Goal: Information Seeking & Learning: Learn about a topic

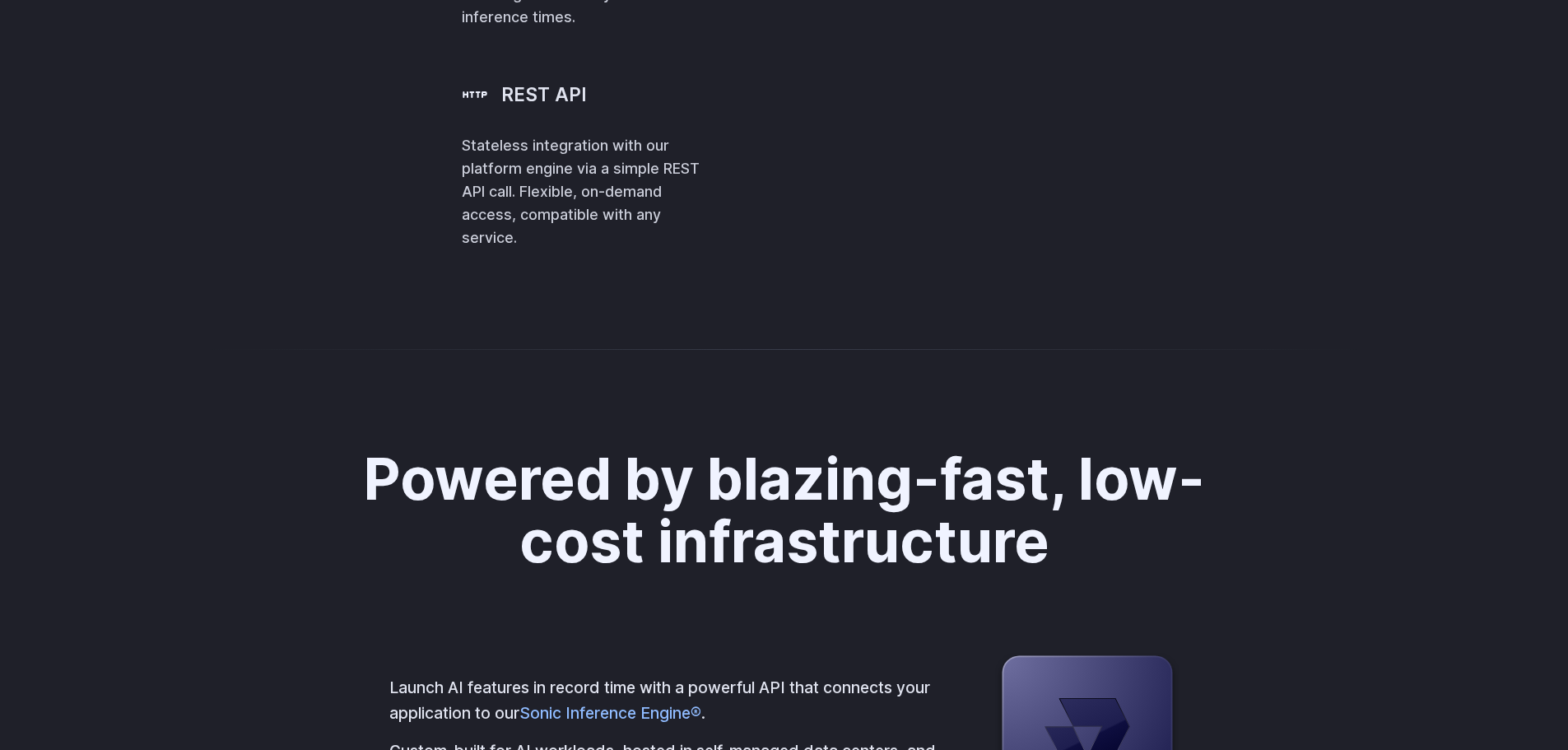
scroll to position [3871, 0]
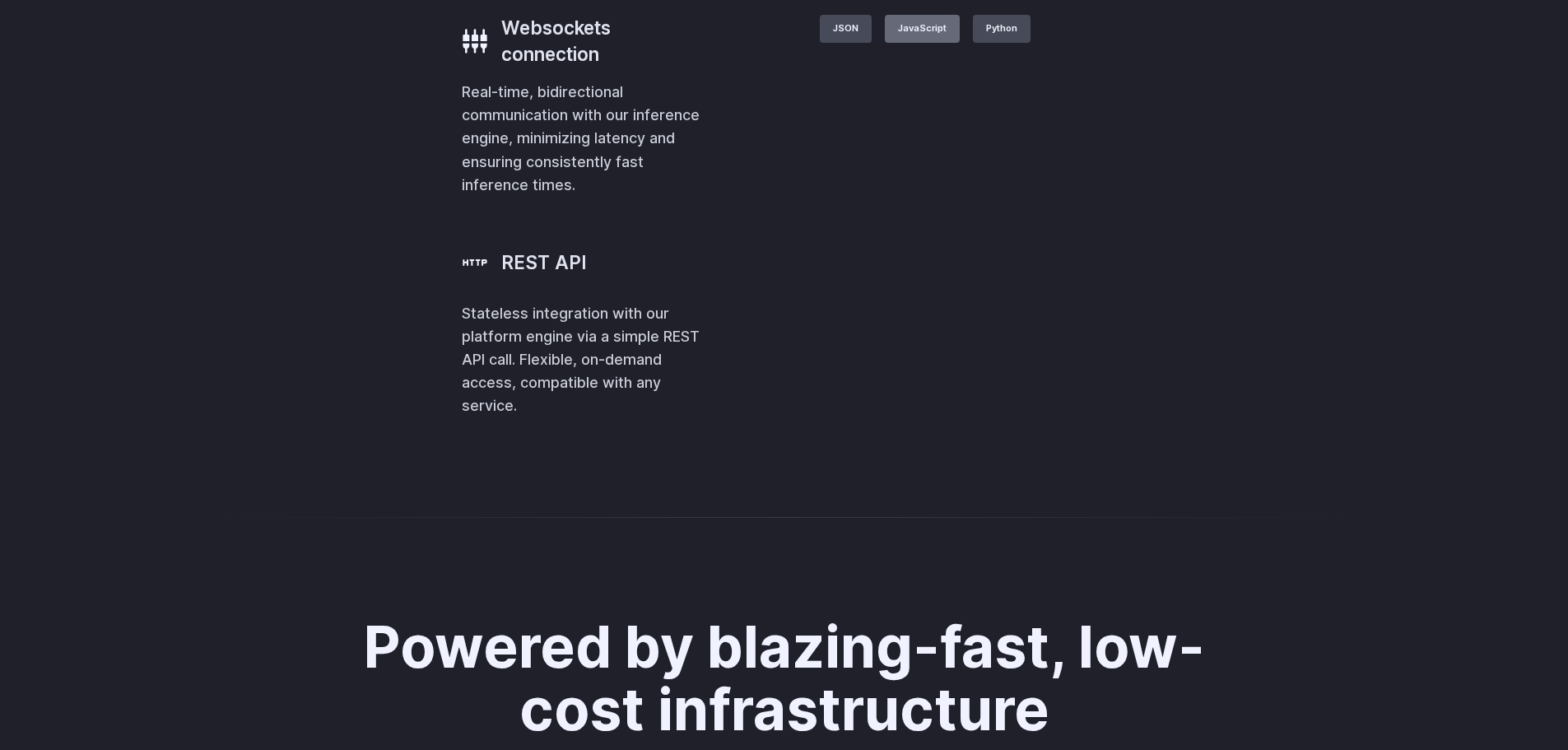
click at [960, 43] on label "JavaScript" at bounding box center [922, 28] width 75 height 28
click at [861, 413] on div "With the most flexible API for GenAI Integrate into any area of your business w…" at bounding box center [784, 62] width 1146 height 711
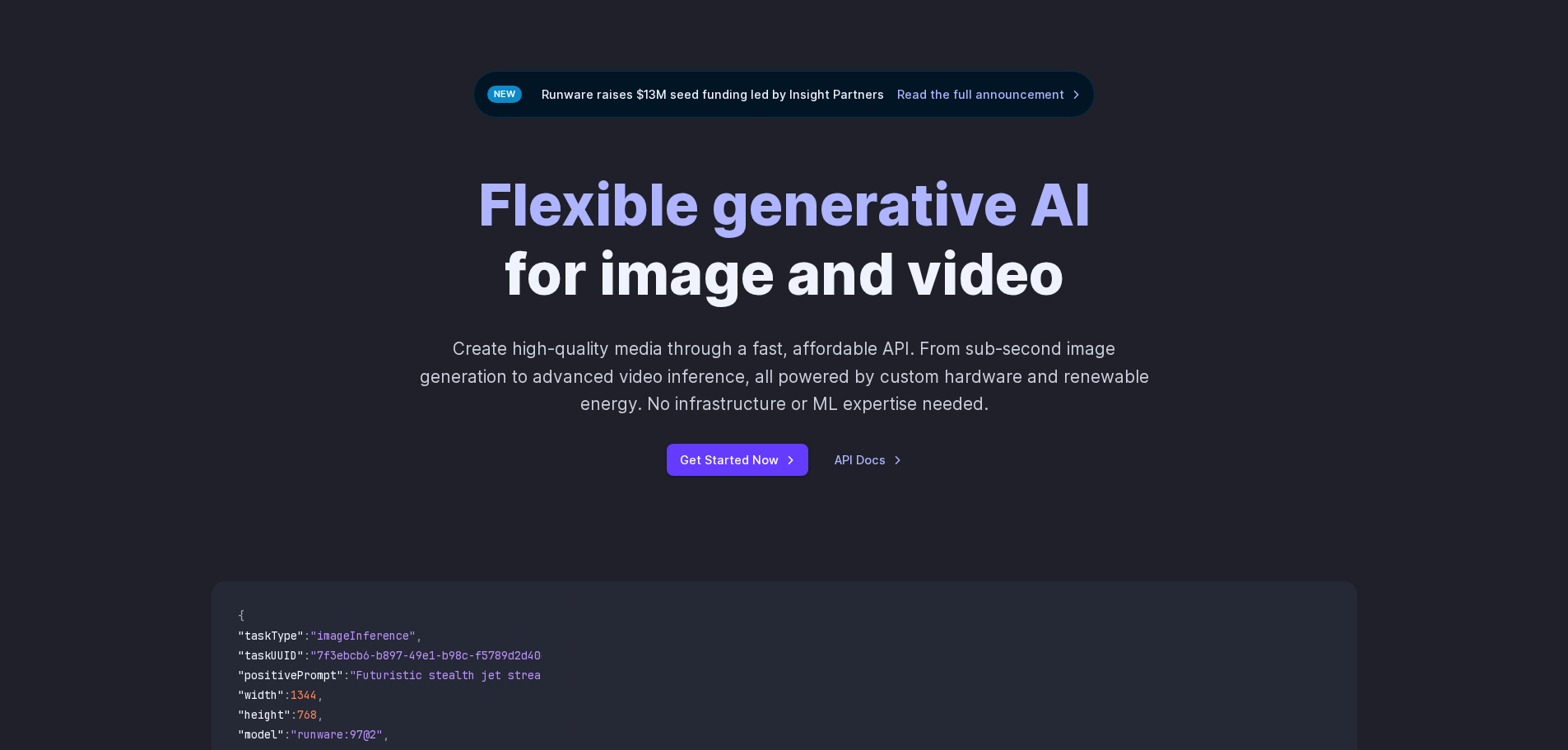
scroll to position [0, 0]
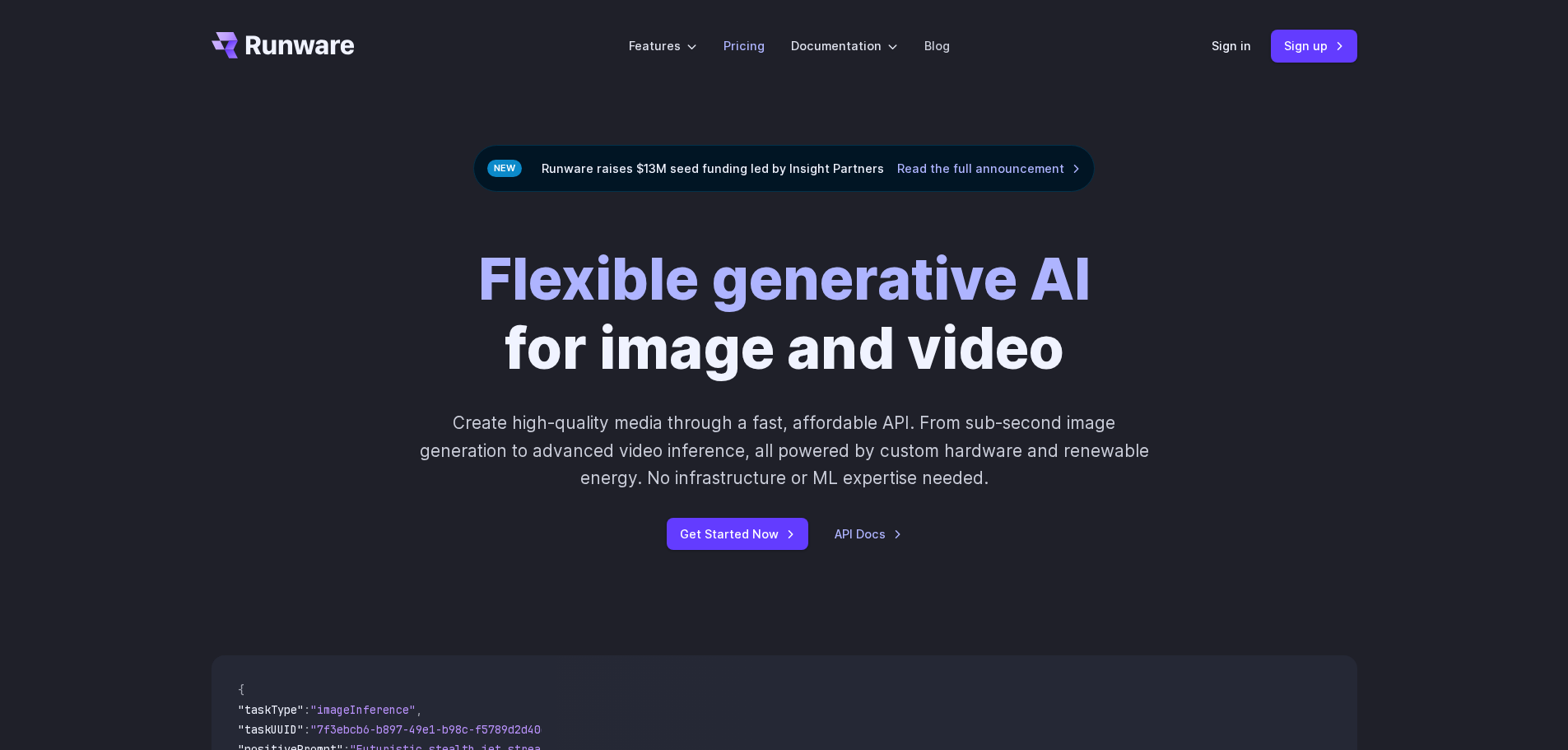
click at [746, 51] on link "Pricing" at bounding box center [744, 45] width 41 height 19
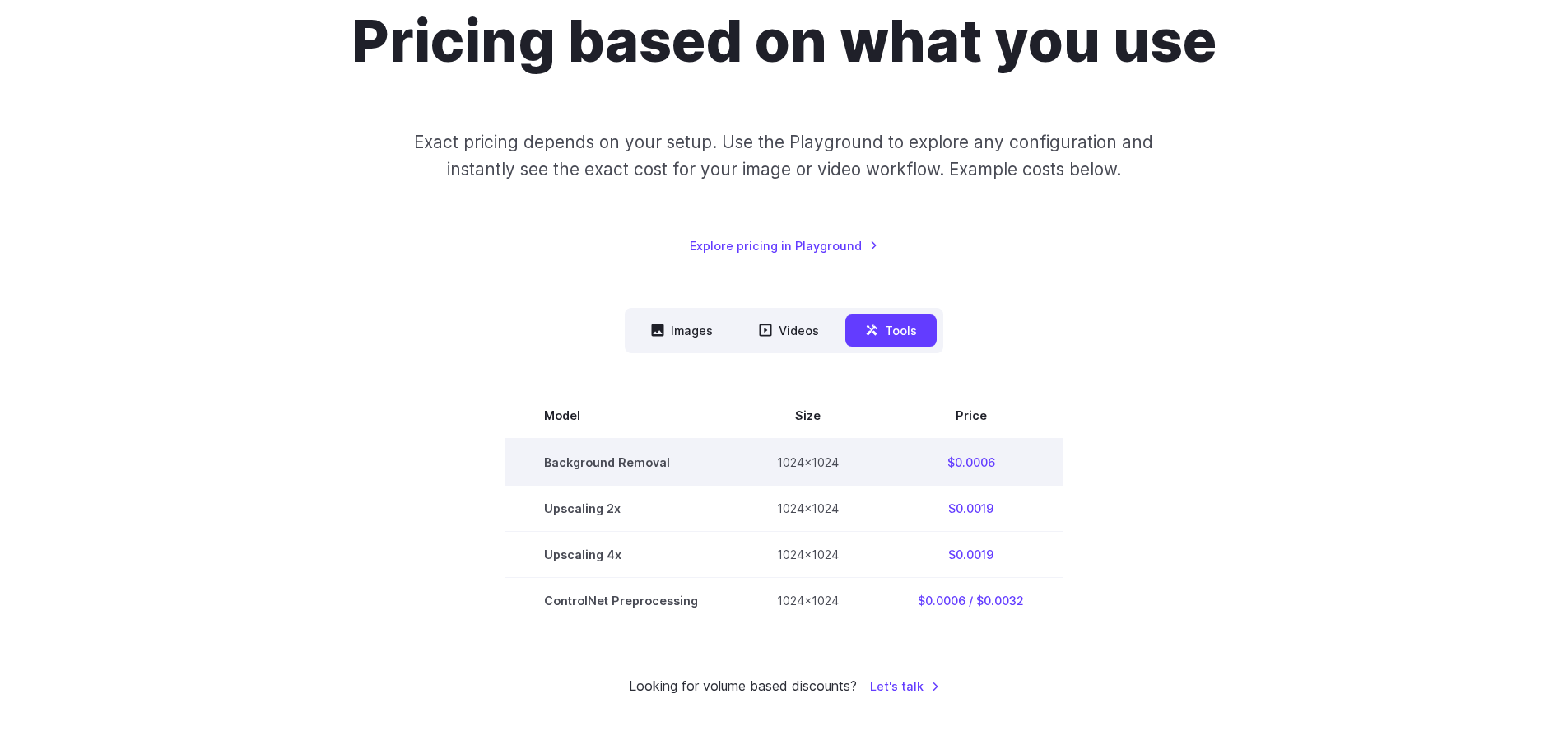
click at [974, 464] on td "$0.0006" at bounding box center [971, 462] width 186 height 47
click at [836, 470] on td "1024x1024" at bounding box center [807, 462] width 141 height 47
click at [608, 463] on td "Background Removal" at bounding box center [621, 462] width 233 height 47
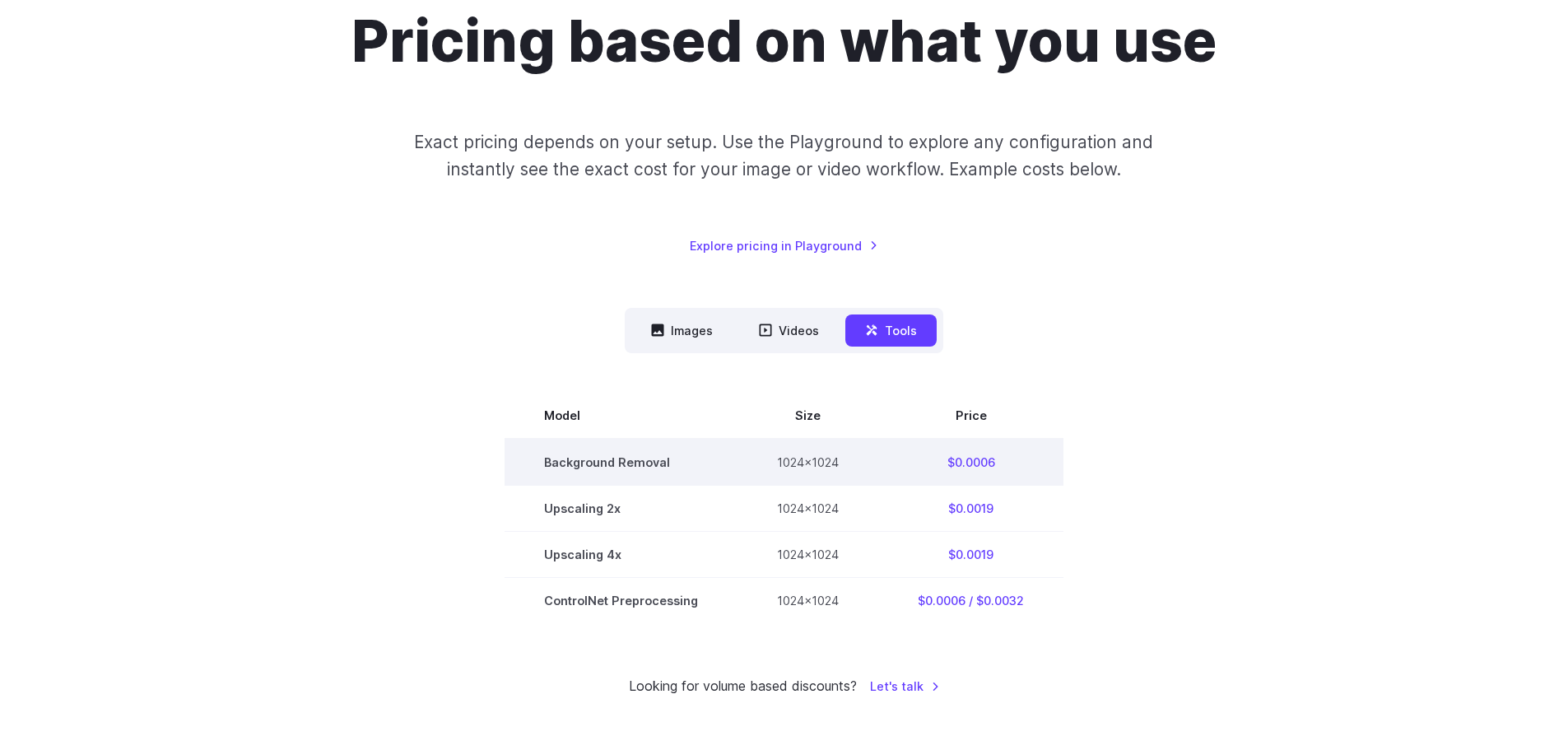
click at [584, 460] on td "Background Removal" at bounding box center [621, 462] width 233 height 47
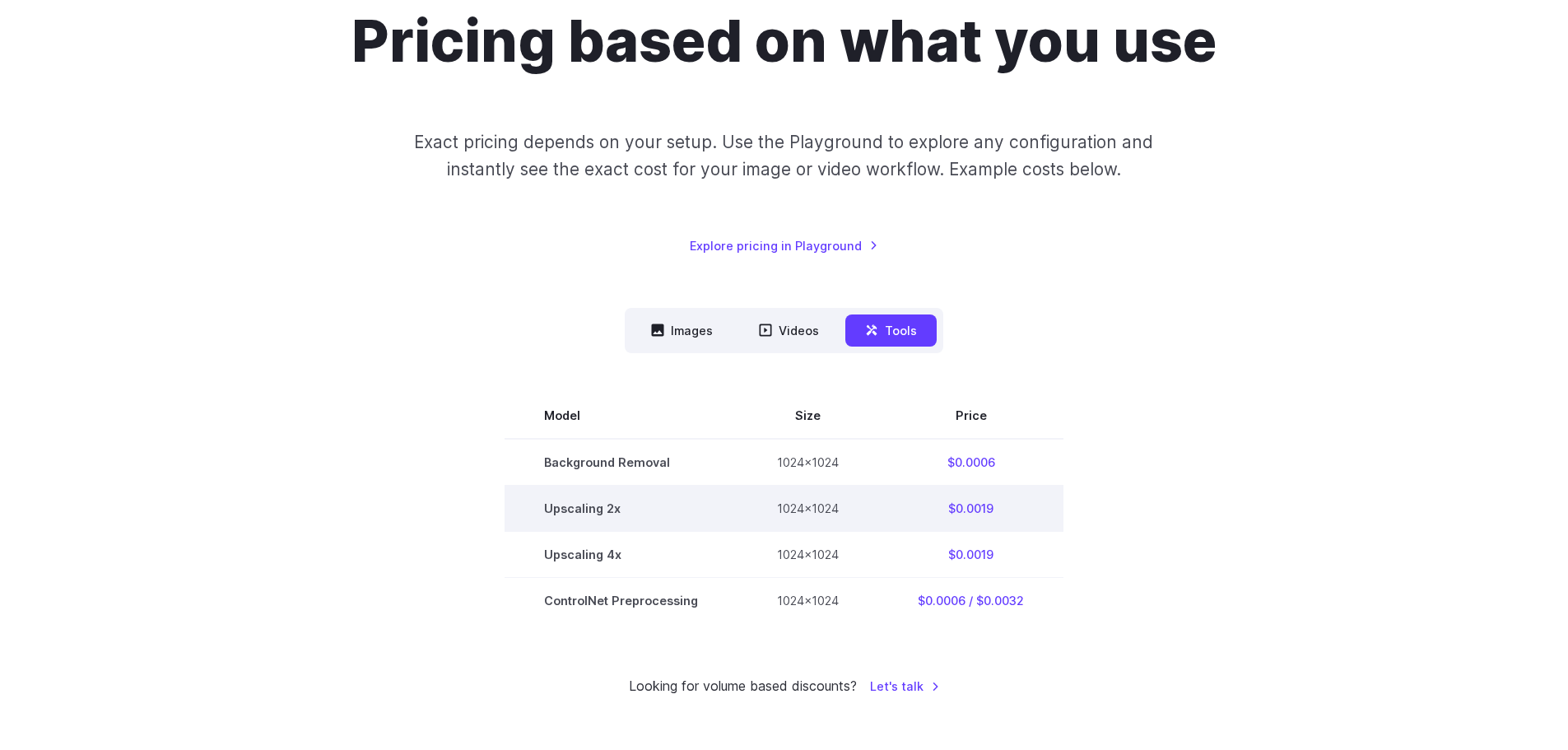
click at [581, 512] on td "Upscaling 2x" at bounding box center [621, 508] width 233 height 46
click at [688, 513] on td "Upscaling 2x" at bounding box center [621, 508] width 233 height 46
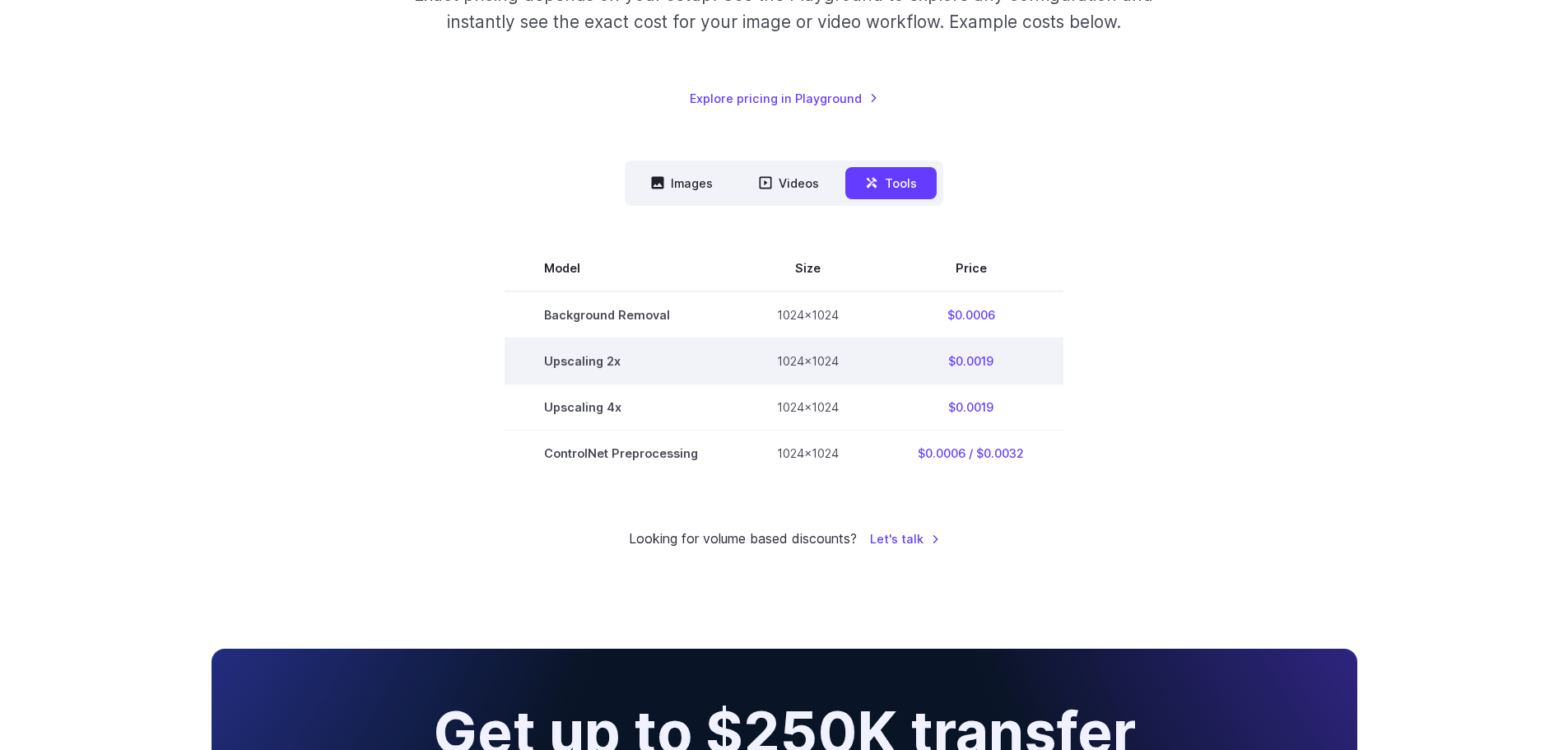
scroll to position [330, 0]
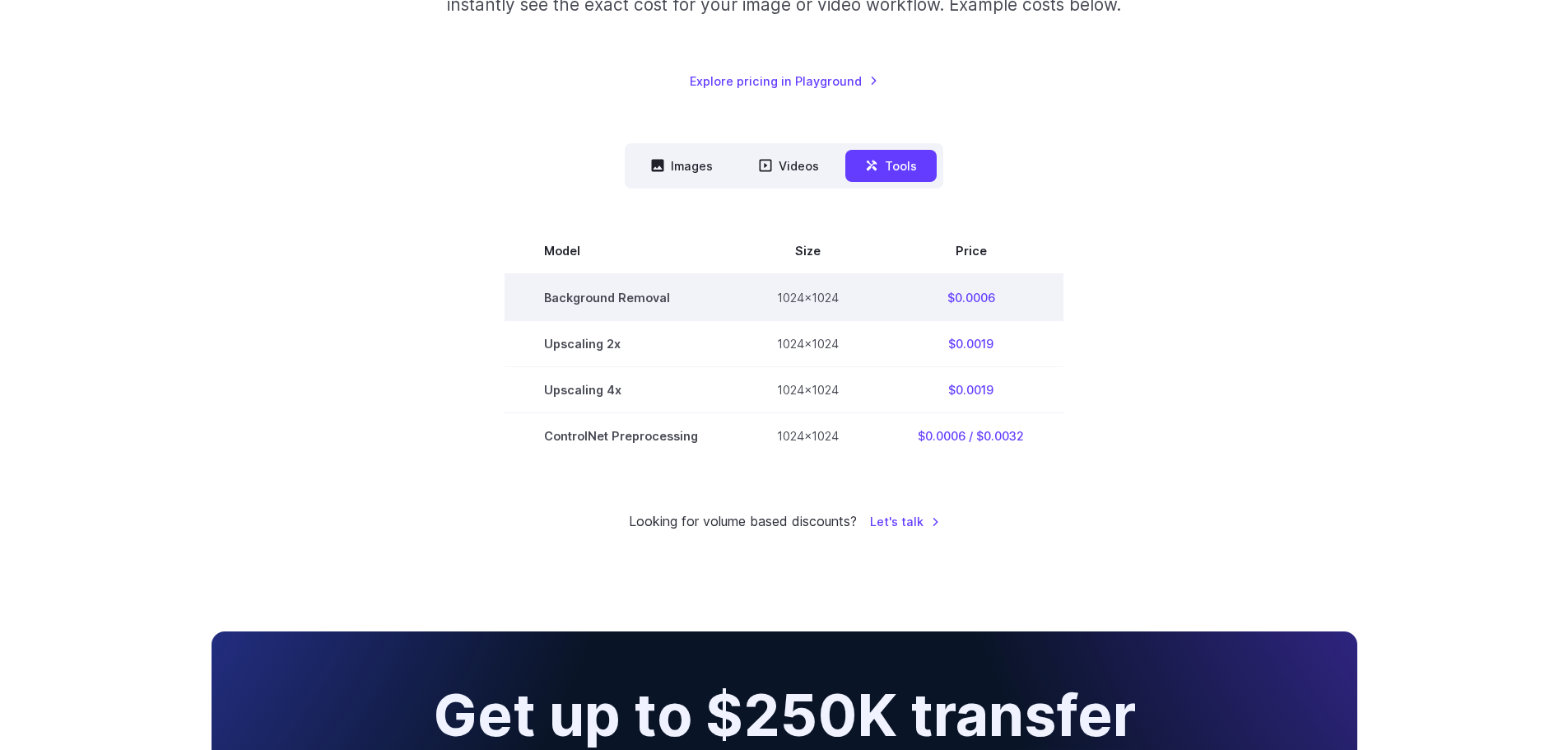
click at [932, 306] on td "$0.0006" at bounding box center [971, 297] width 186 height 47
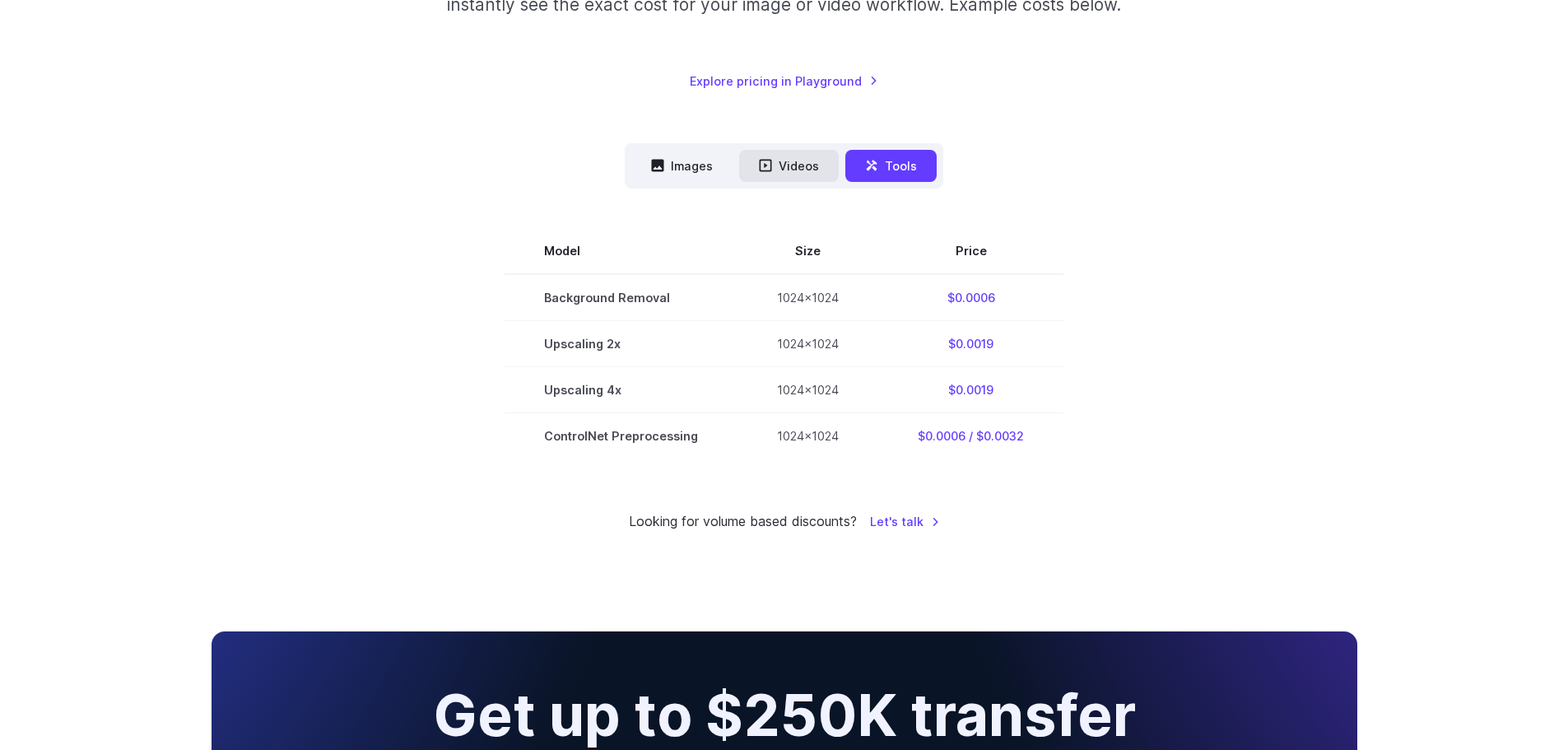
click at [778, 154] on button "Videos" at bounding box center [789, 165] width 99 height 32
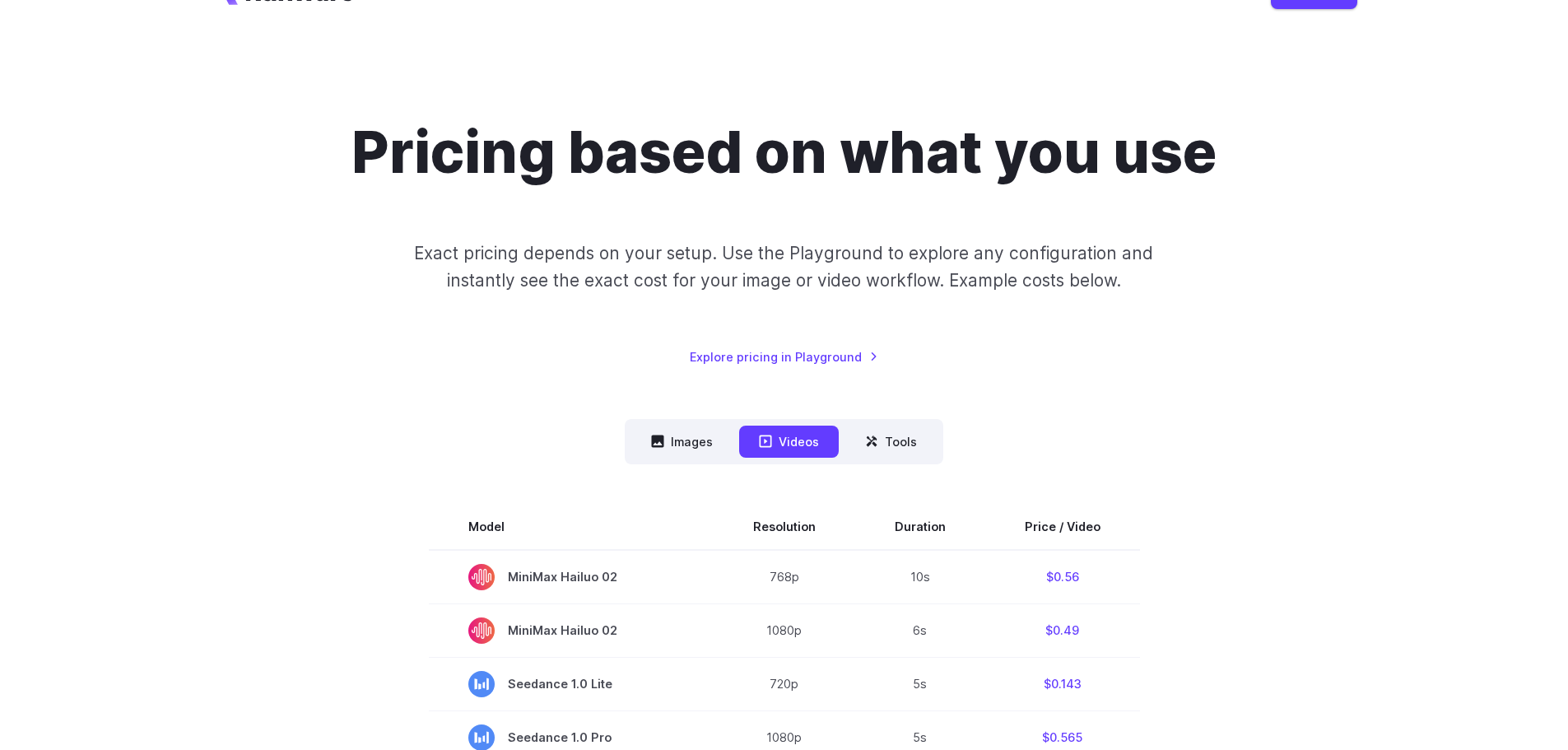
scroll to position [83, 0]
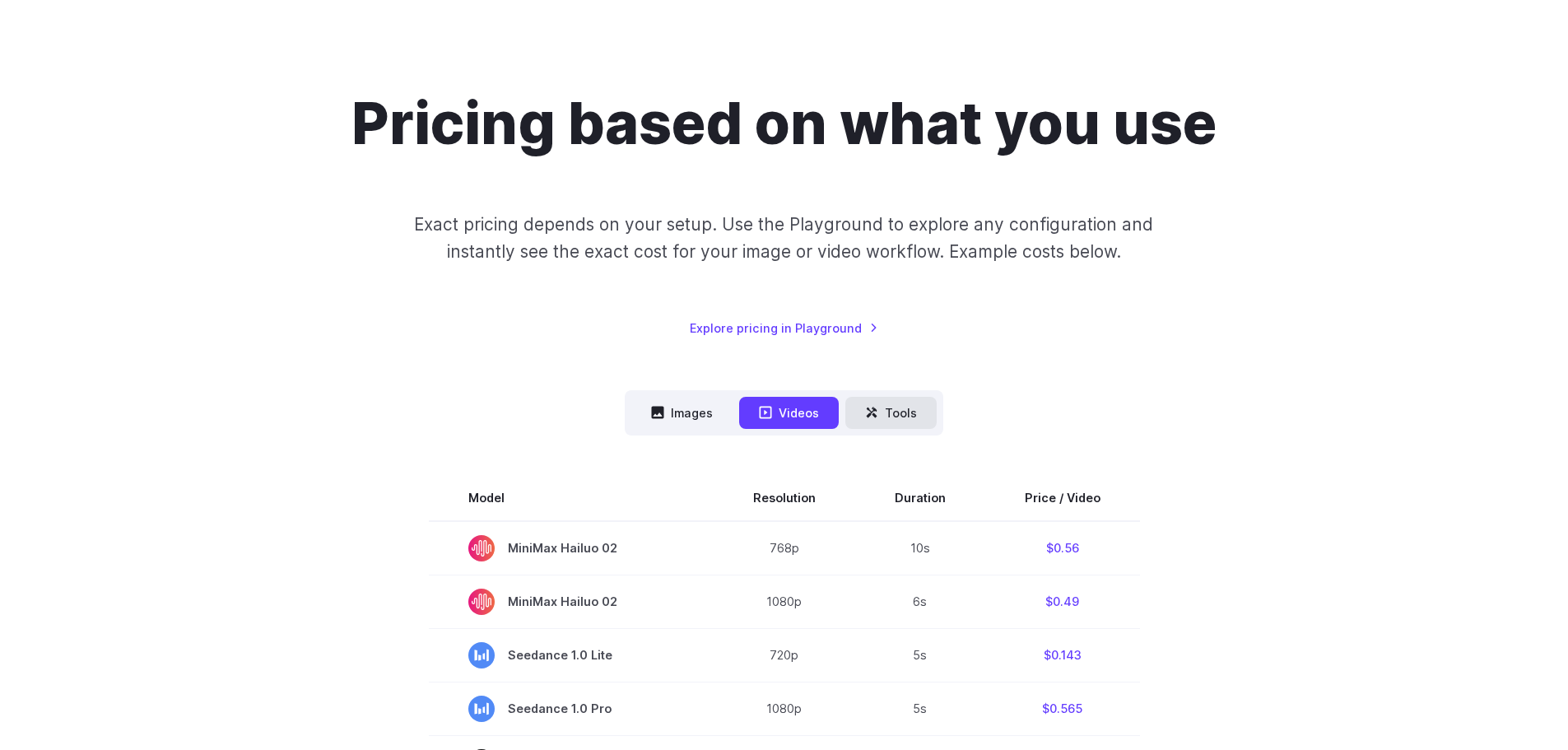
click at [875, 401] on button "Tools" at bounding box center [890, 413] width 91 height 32
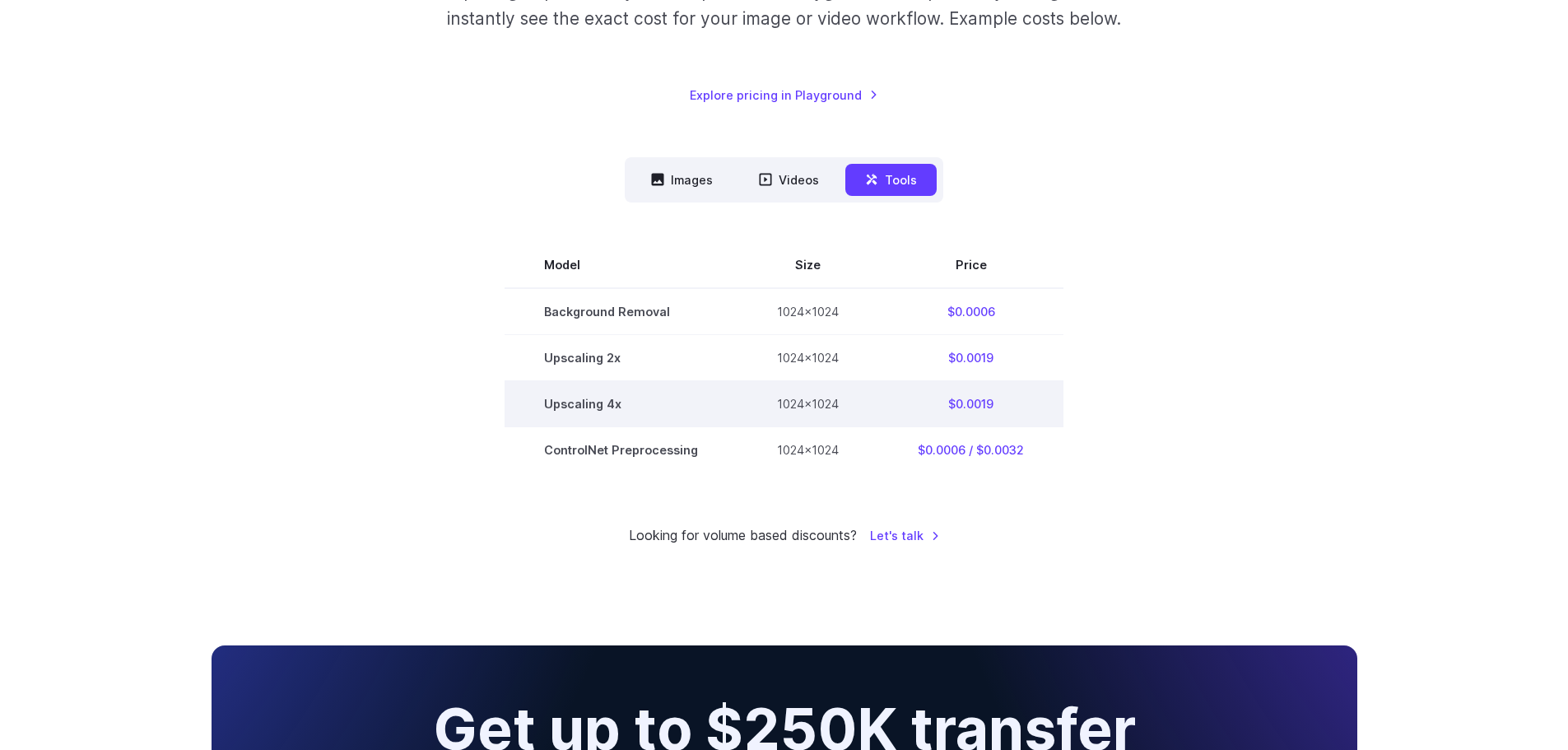
scroll to position [330, 0]
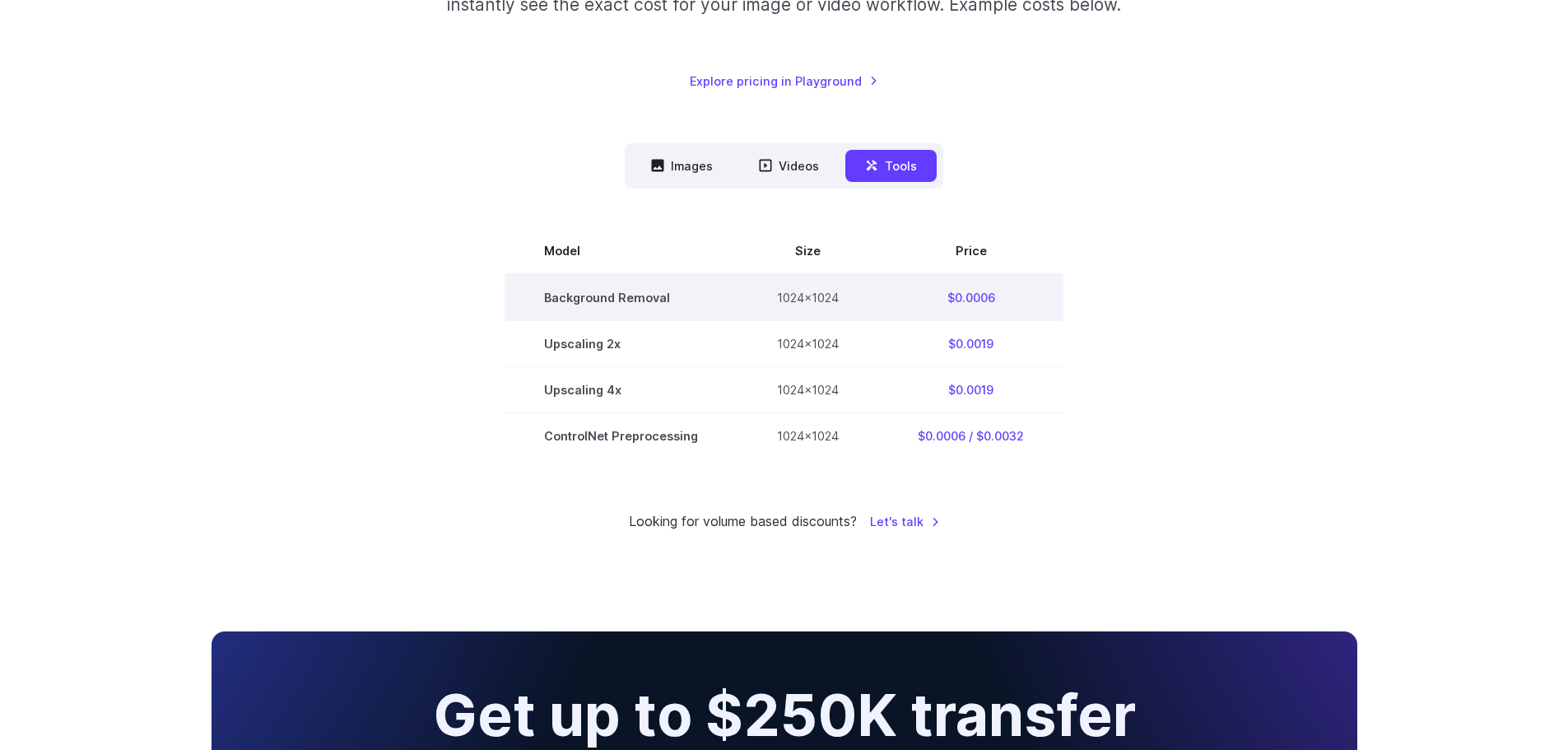
click at [941, 294] on td "$0.0006" at bounding box center [971, 297] width 186 height 47
copy tbody "$0.0006"
